Goal: Task Accomplishment & Management: Use online tool/utility

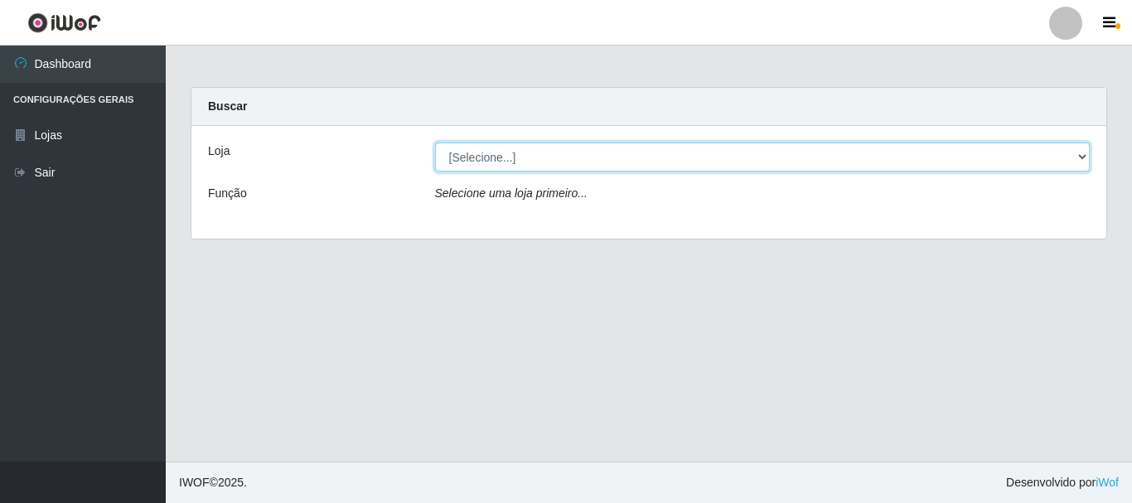
click at [1077, 152] on select "[Selecione...] Nordestão - Alecrim" at bounding box center [763, 157] width 656 height 29
select select "453"
click at [435, 143] on select "[Selecione...] Nordestão - Alecrim" at bounding box center [763, 157] width 656 height 29
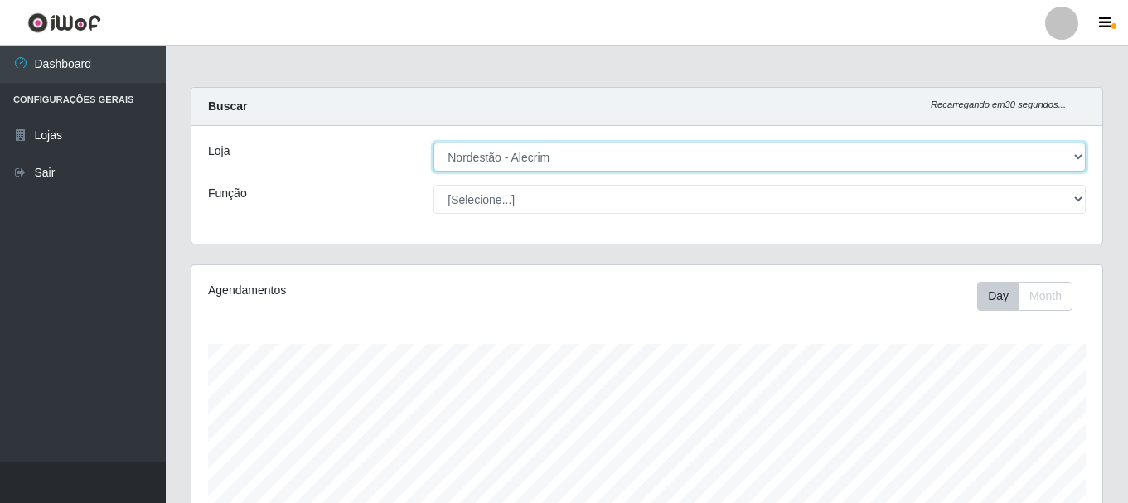
scroll to position [344, 911]
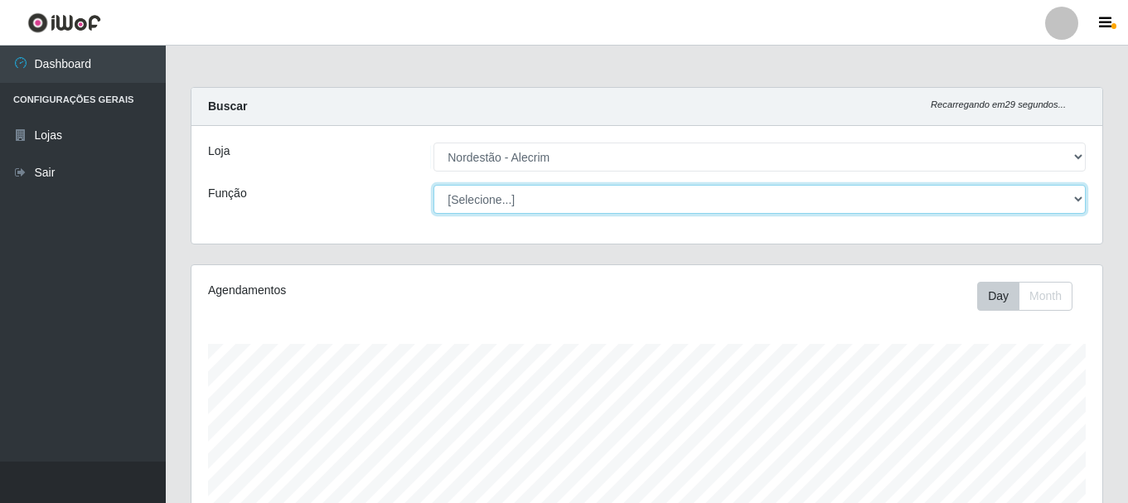
click at [1081, 197] on select "[Selecione...] Balconista + Balconista de Padaria Balconista de Padaria ++ Emba…" at bounding box center [759, 199] width 652 height 29
select select "1"
click at [433, 185] on select "[Selecione...] Balconista + Balconista de Padaria Balconista de Padaria ++ Emba…" at bounding box center [759, 199] width 652 height 29
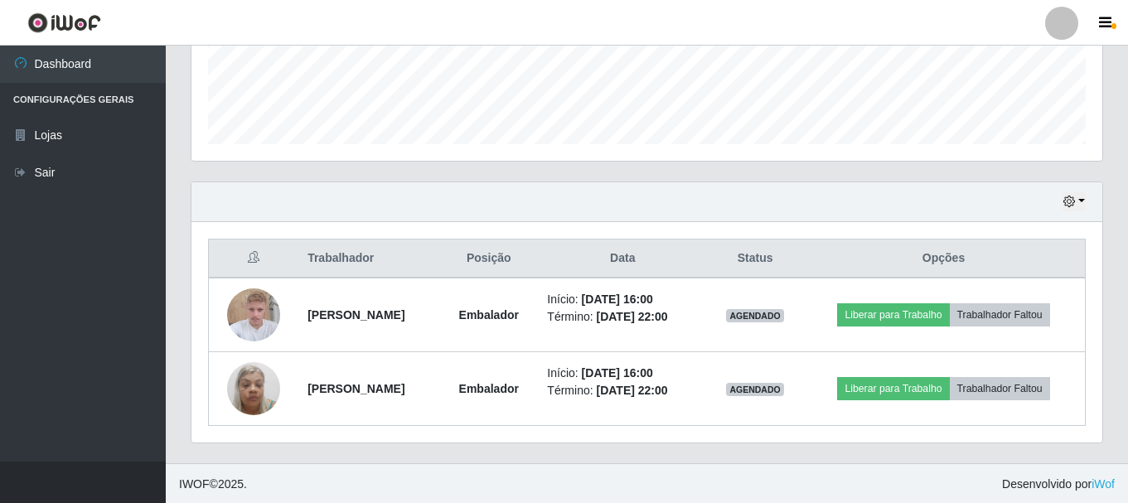
scroll to position [450, 0]
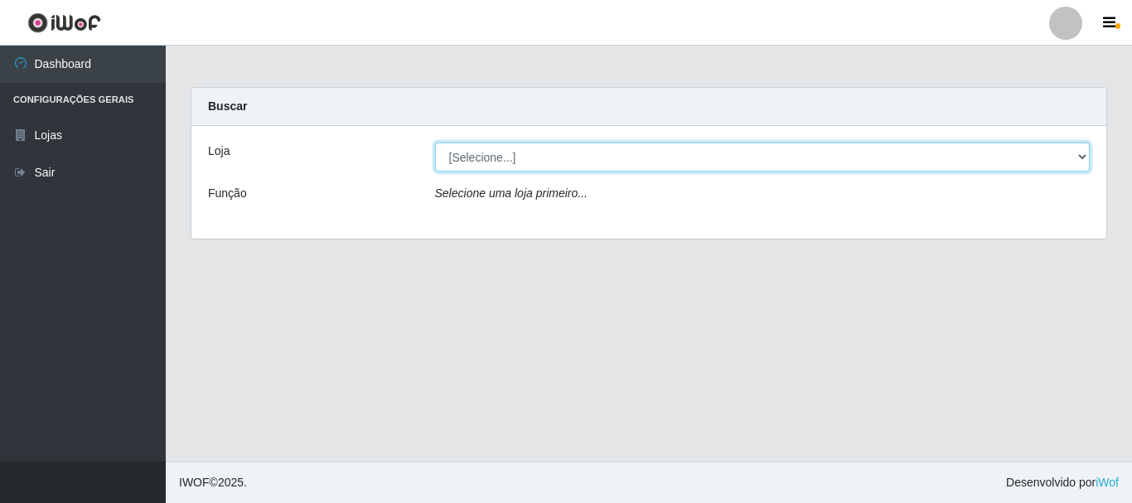
click at [472, 161] on select "[Selecione...] Nordestão - Alecrim" at bounding box center [763, 157] width 656 height 29
select select "453"
click at [435, 143] on select "[Selecione...] Nordestão - Alecrim" at bounding box center [763, 157] width 656 height 29
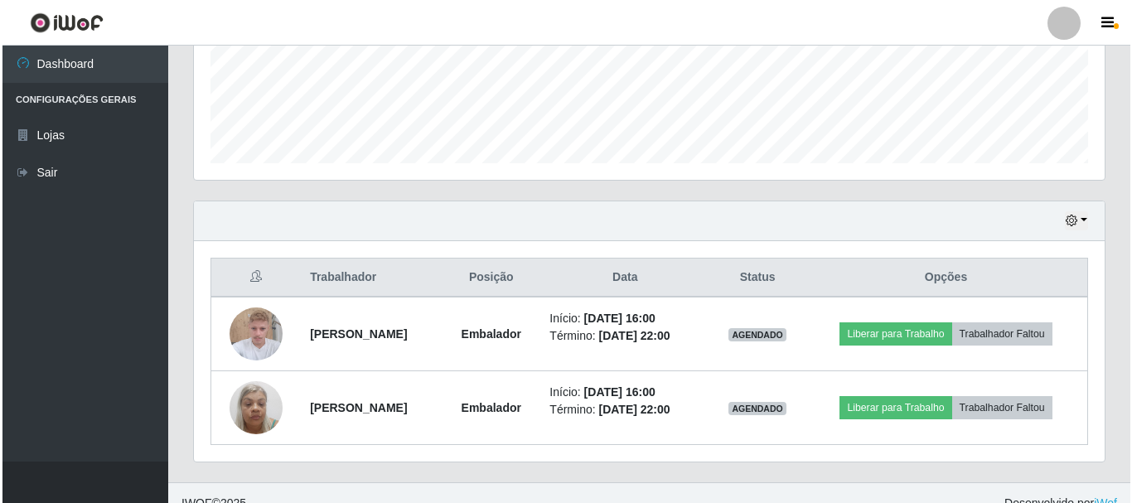
scroll to position [450, 0]
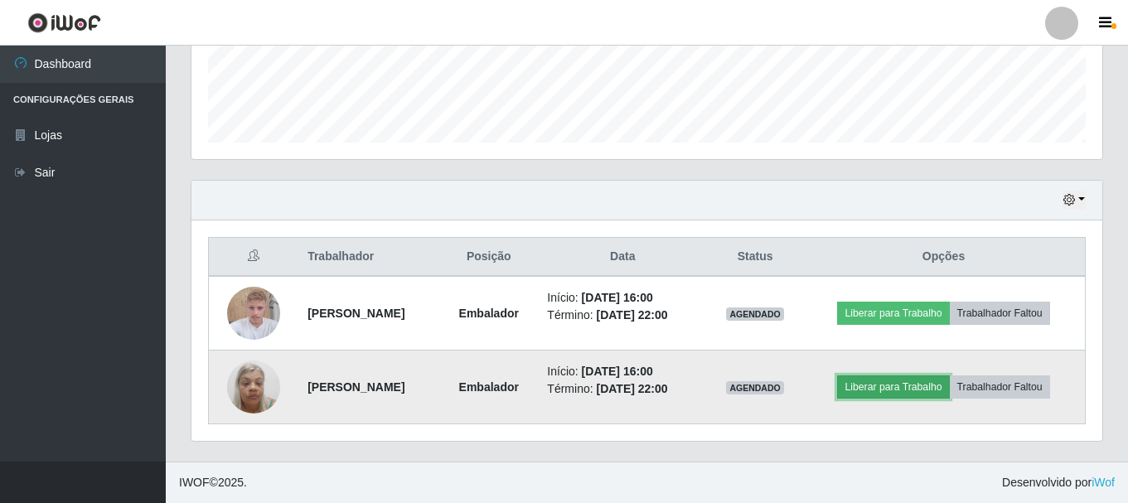
click at [921, 388] on button "Liberar para Trabalho" at bounding box center [893, 386] width 112 height 23
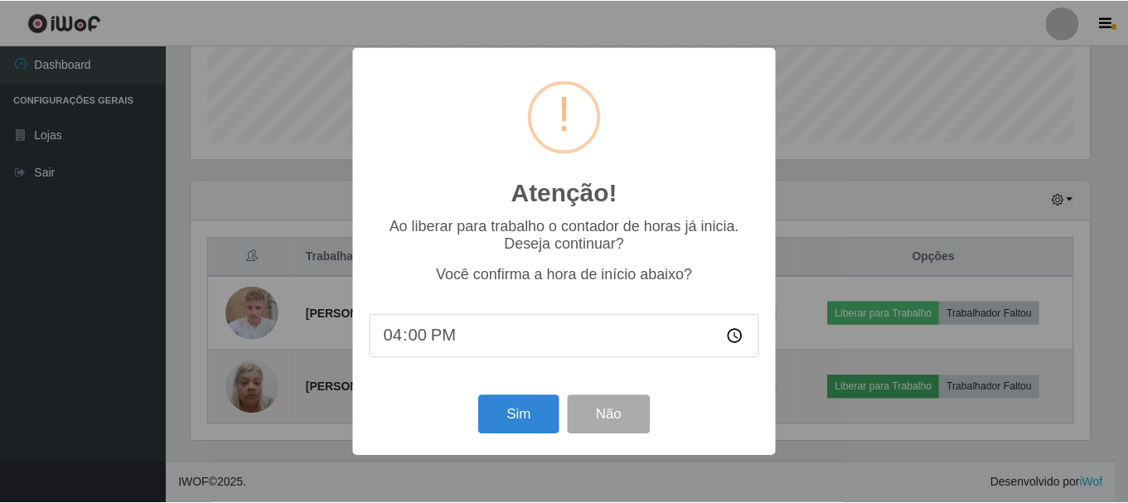
scroll to position [344, 902]
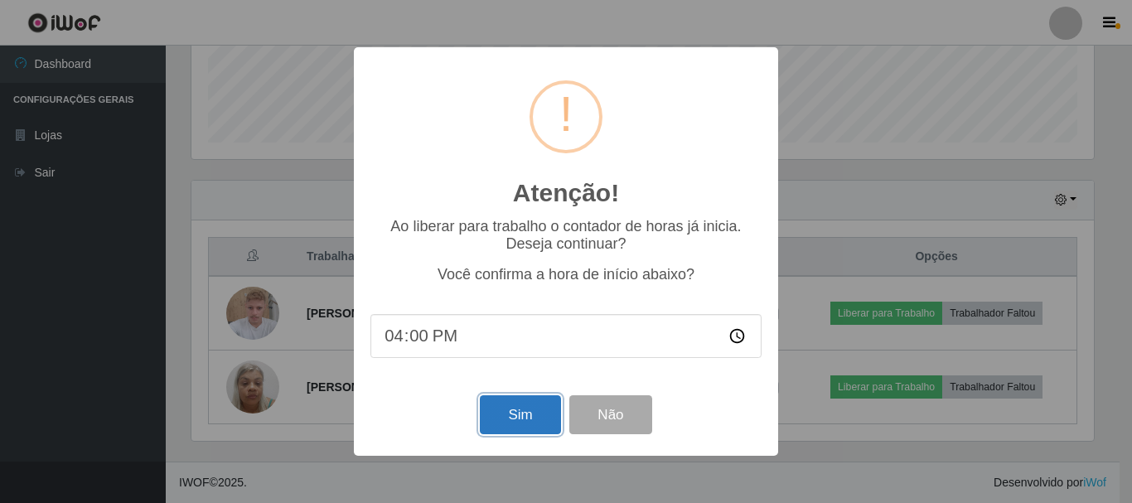
click at [525, 427] on button "Sim" at bounding box center [520, 414] width 80 height 39
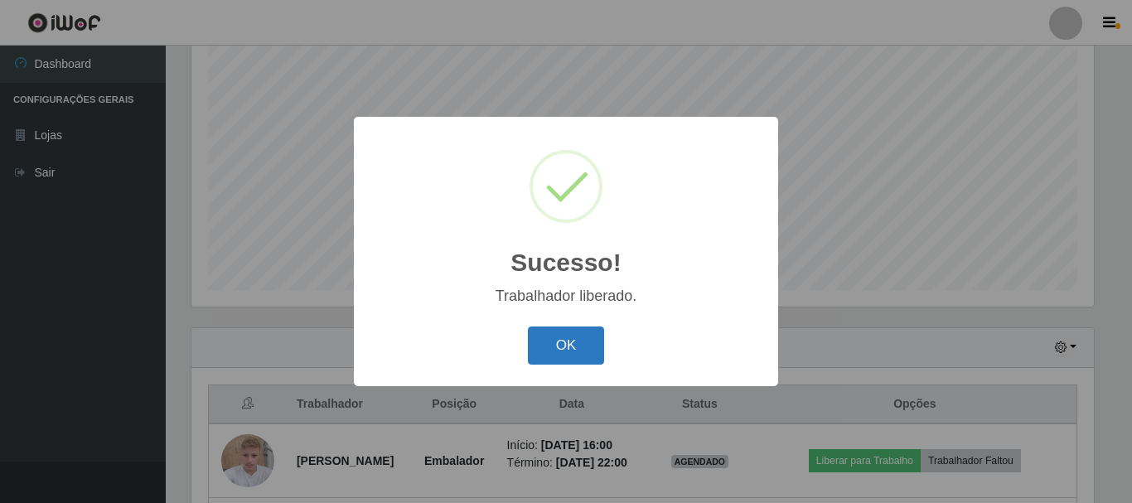
click at [554, 355] on button "OK" at bounding box center [566, 346] width 77 height 39
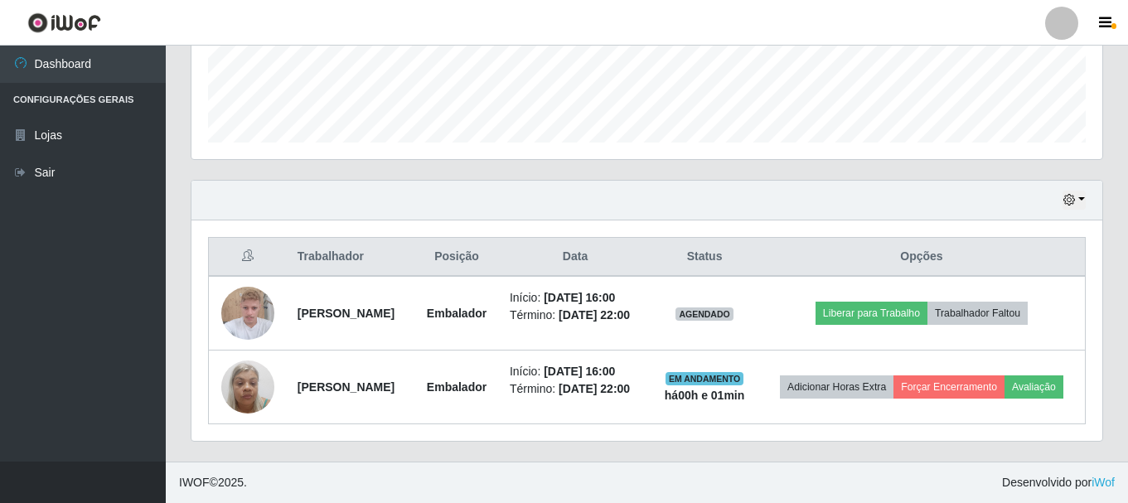
scroll to position [309, 0]
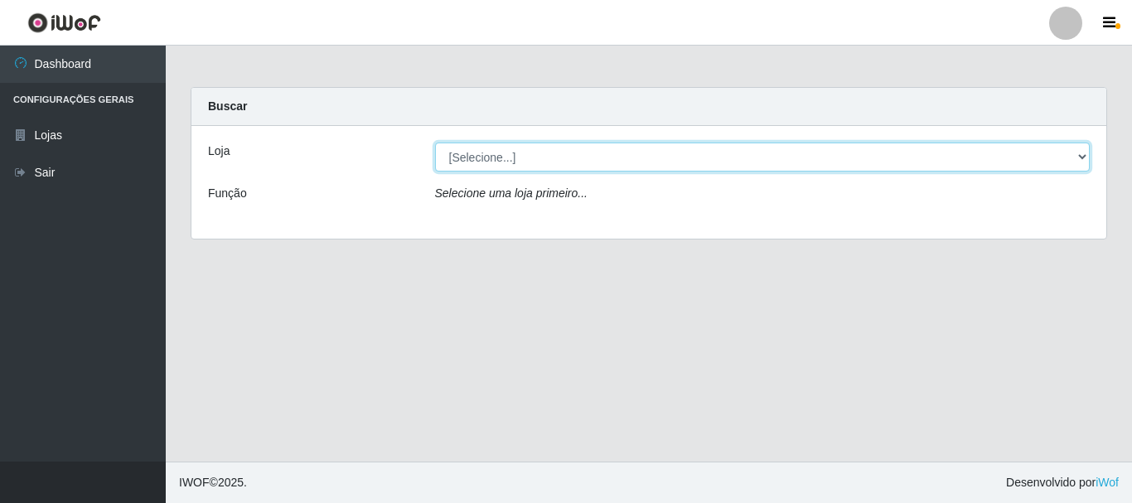
click at [499, 162] on select "[Selecione...] Nordestão - Alecrim" at bounding box center [763, 157] width 656 height 29
select select "453"
click at [435, 143] on select "[Selecione...] Nordestão - Alecrim" at bounding box center [763, 157] width 656 height 29
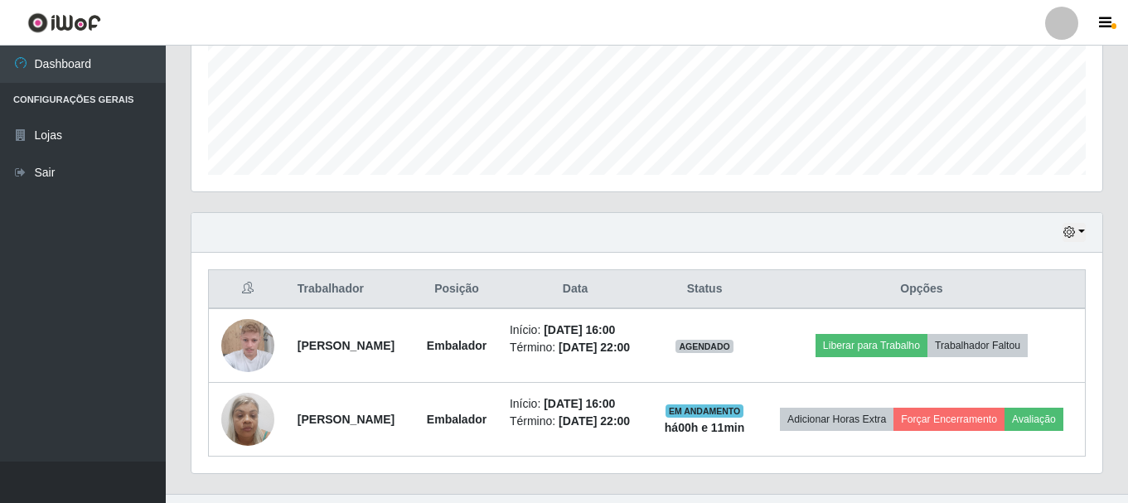
scroll to position [475, 0]
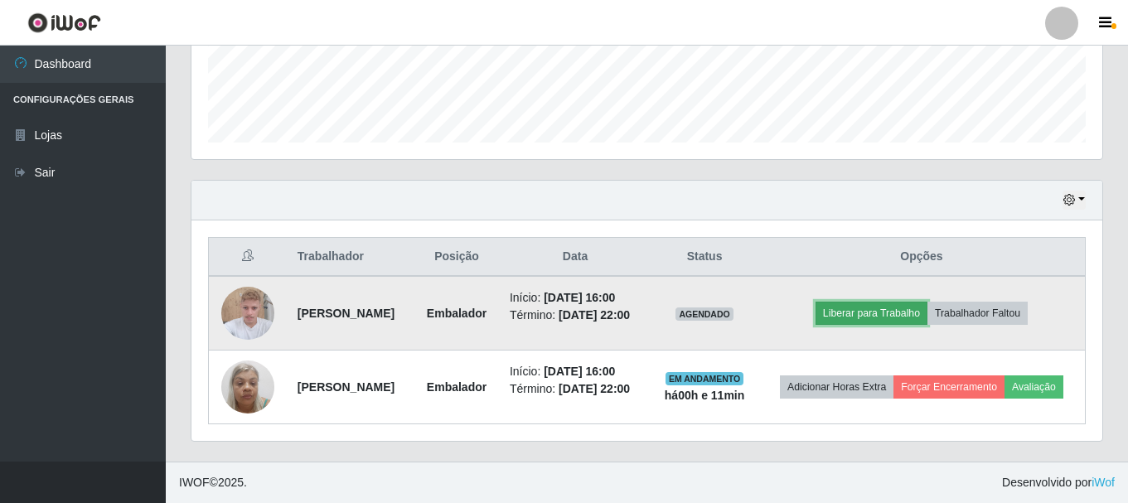
click at [889, 302] on button "Liberar para Trabalho" at bounding box center [871, 313] width 112 height 23
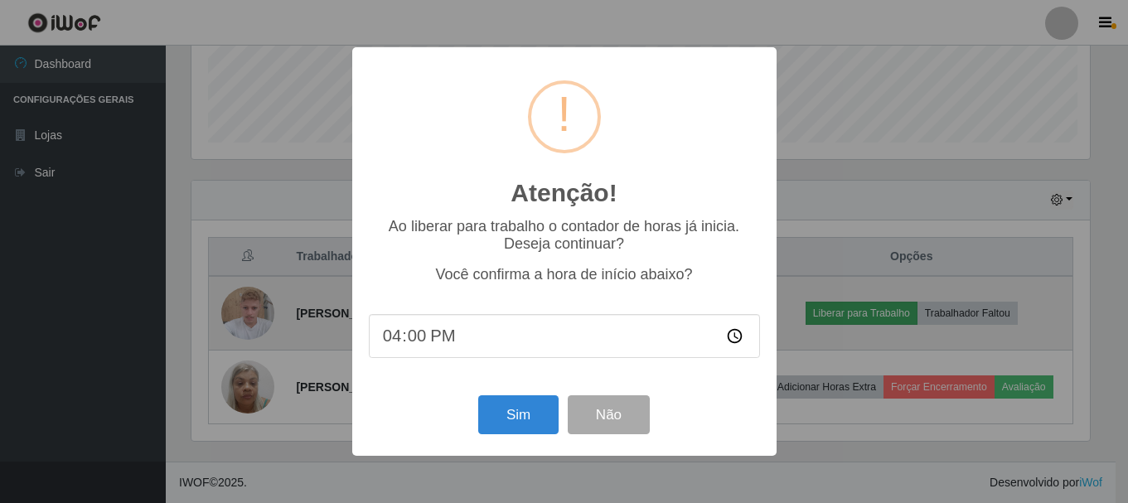
scroll to position [344, 902]
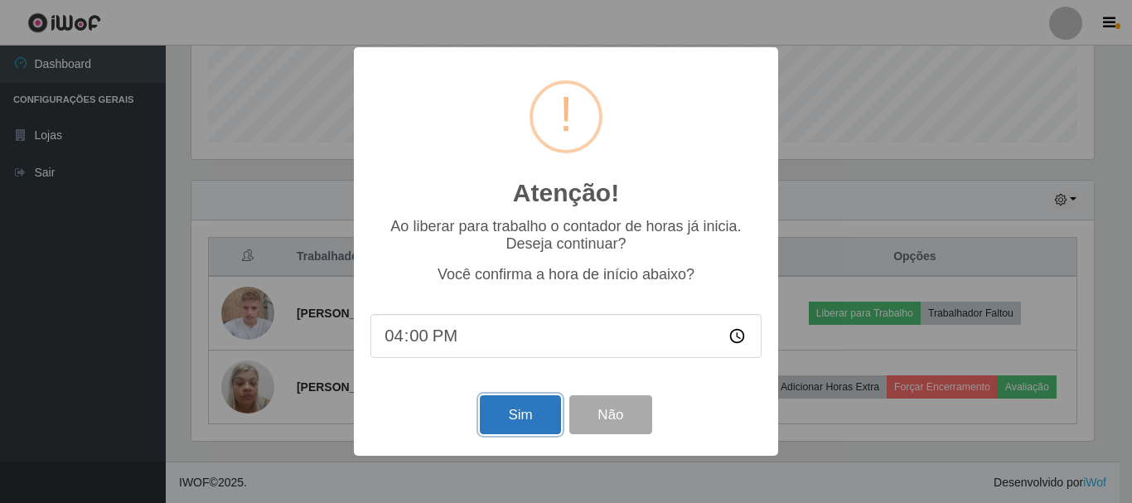
click at [516, 409] on button "Sim" at bounding box center [520, 414] width 80 height 39
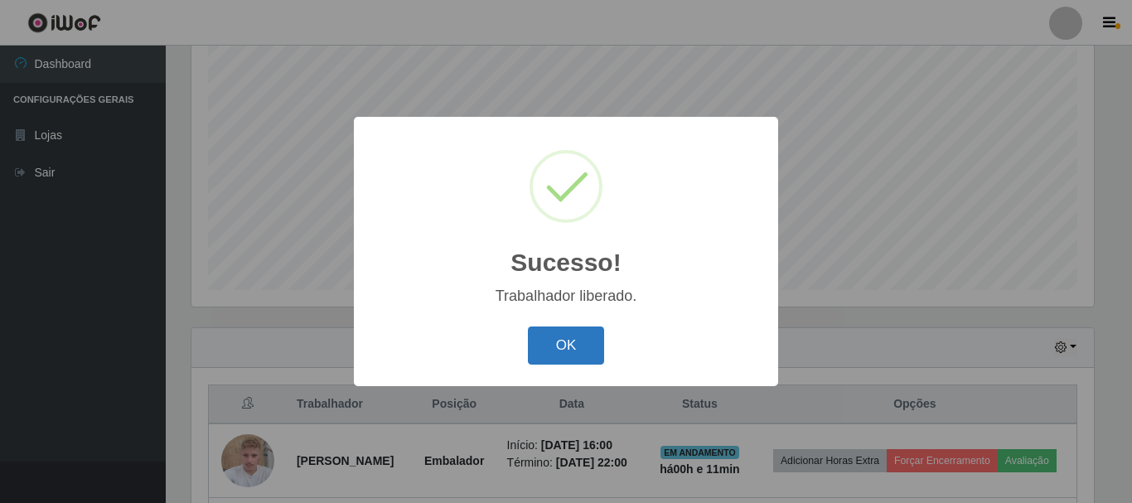
click at [555, 346] on button "OK" at bounding box center [566, 346] width 77 height 39
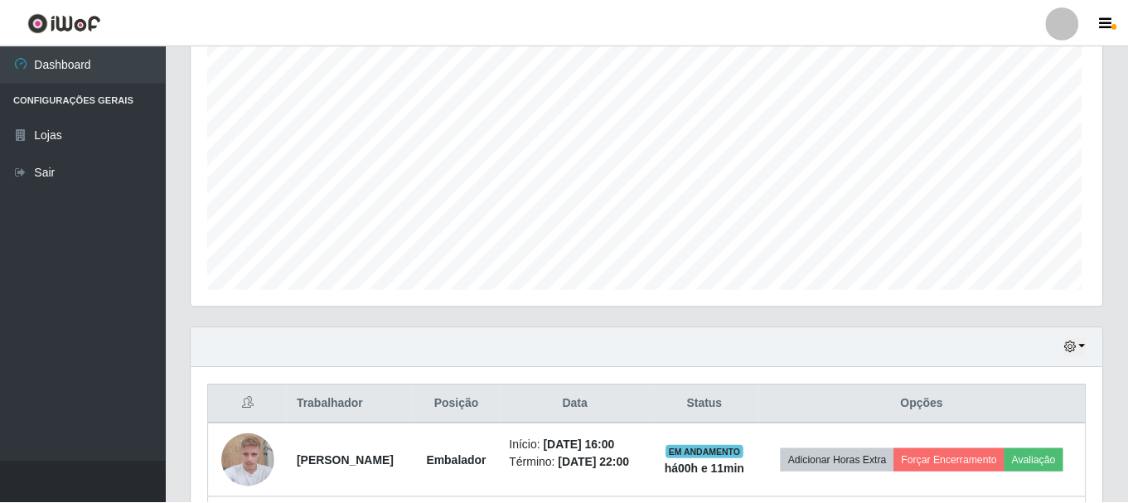
scroll to position [344, 911]
